Goal: Transaction & Acquisition: Purchase product/service

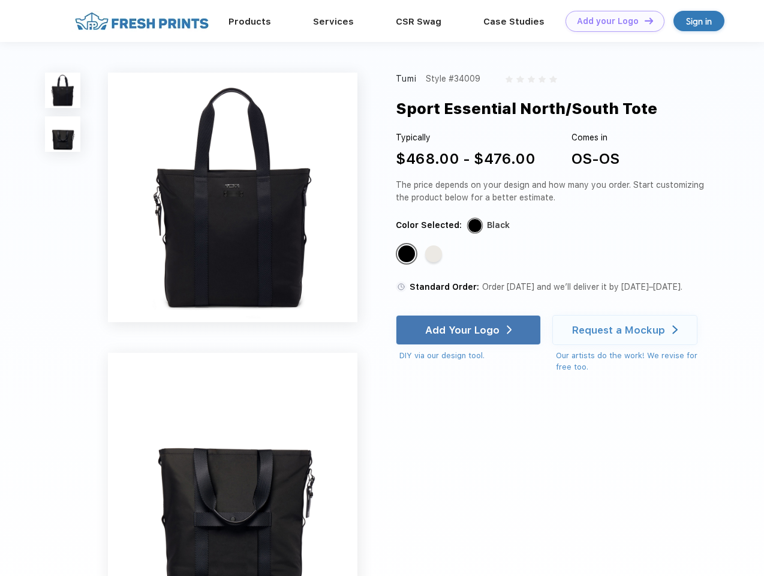
click at [610, 21] on link "Add your Logo Design Tool" at bounding box center [614, 21] width 99 height 21
click at [0, 0] on div "Design Tool" at bounding box center [0, 0] width 0 height 0
click at [643, 20] on link "Add your Logo Design Tool" at bounding box center [614, 21] width 99 height 21
click at [63, 90] on img at bounding box center [62, 90] width 35 height 35
click at [63, 134] on img at bounding box center [62, 133] width 35 height 35
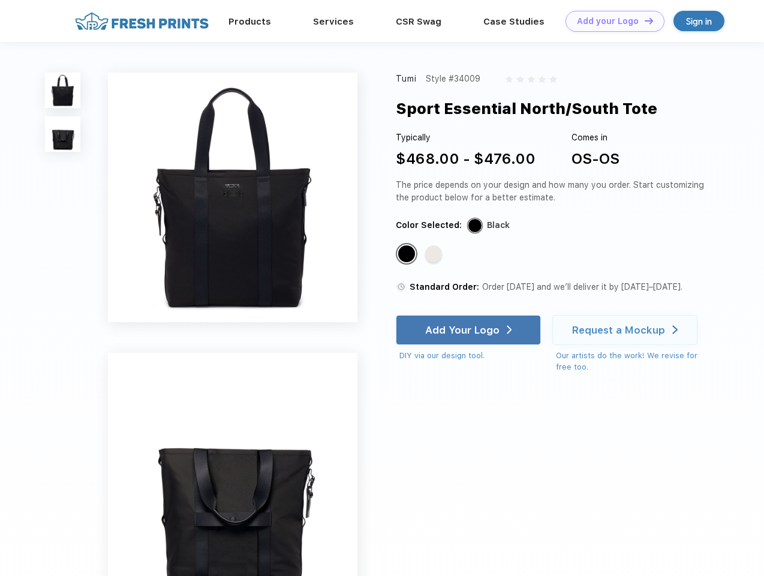
click at [408, 254] on div "Standard Color" at bounding box center [406, 253] width 17 height 17
click at [435, 254] on div "Standard Color" at bounding box center [433, 253] width 17 height 17
click at [470, 330] on div "Add Your Logo" at bounding box center [462, 330] width 74 height 12
click at [627, 330] on div "Request a Mockup" at bounding box center [618, 330] width 93 height 12
